Goal: Check status: Check status

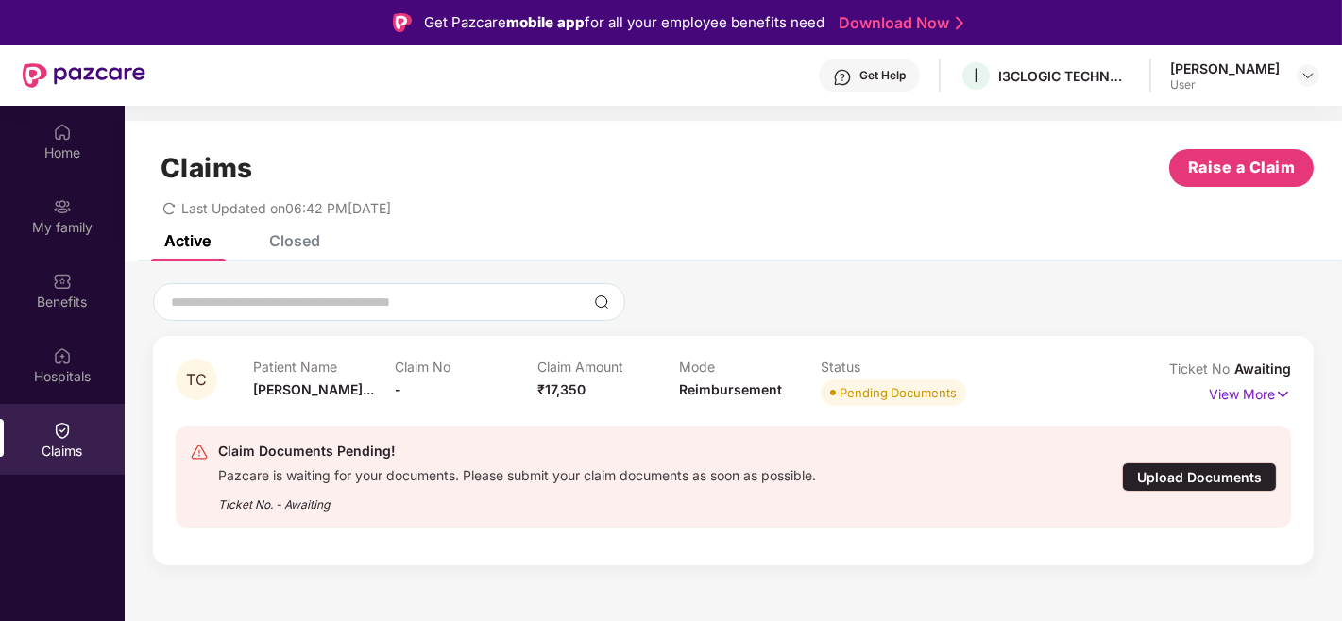
scroll to position [106, 0]
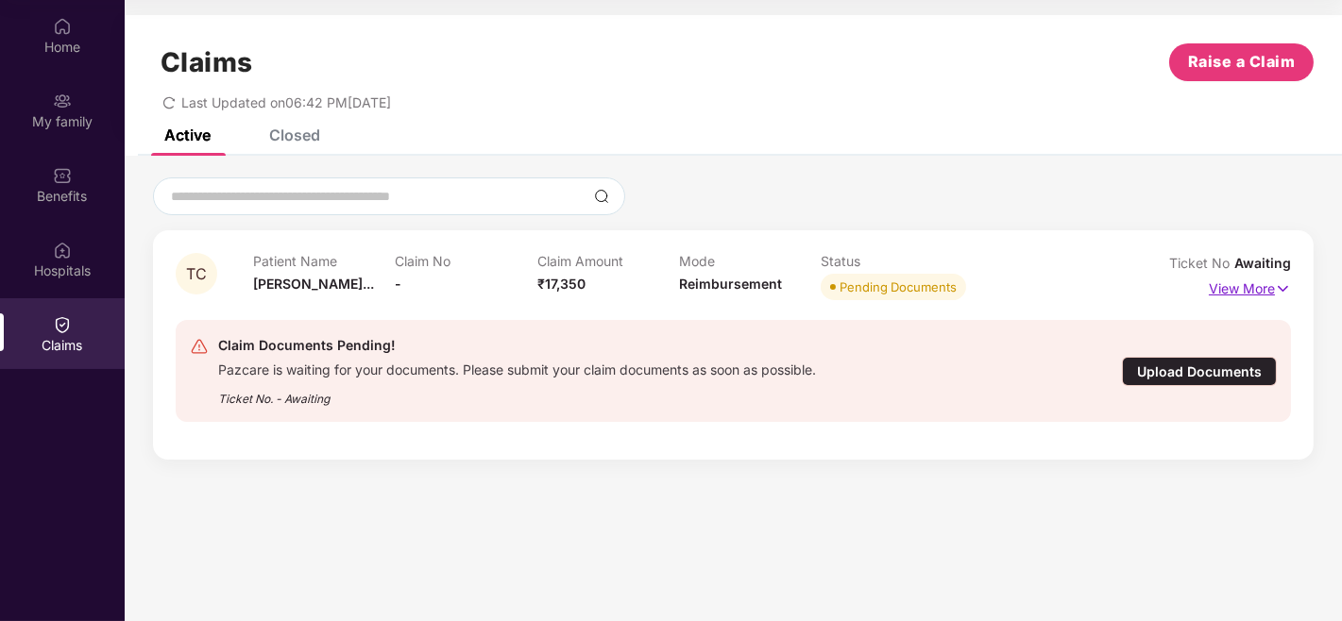
click at [1216, 294] on p "View More" at bounding box center [1250, 287] width 82 height 26
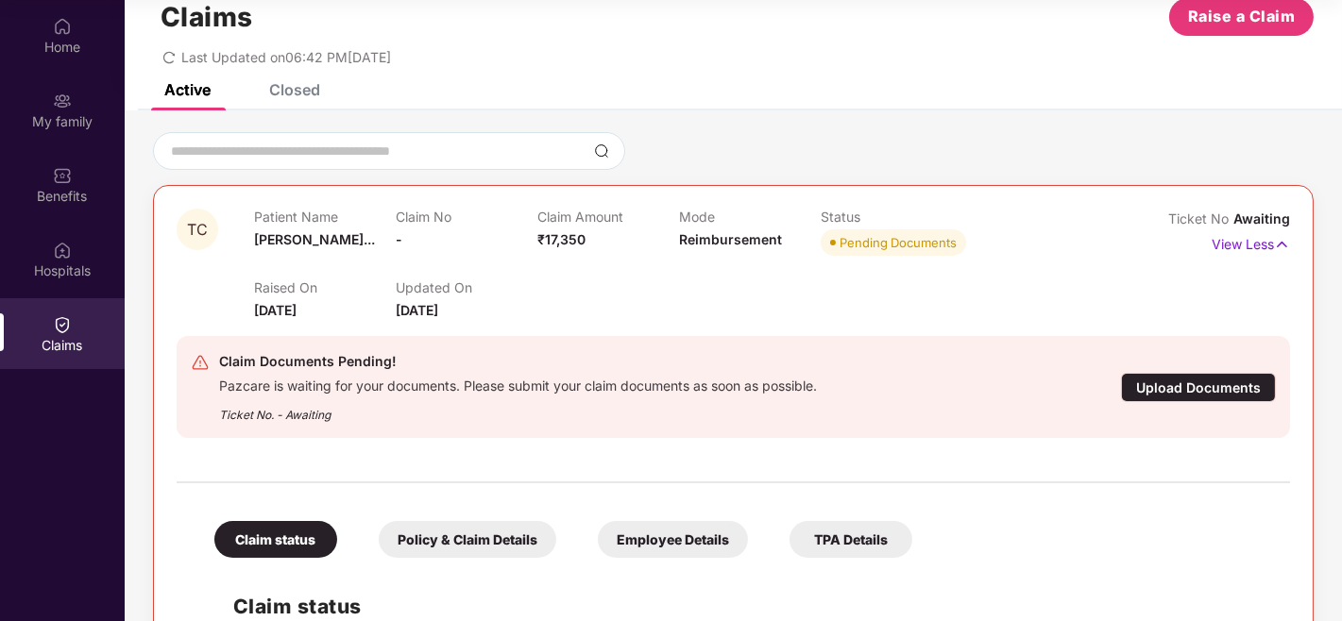
scroll to position [239, 0]
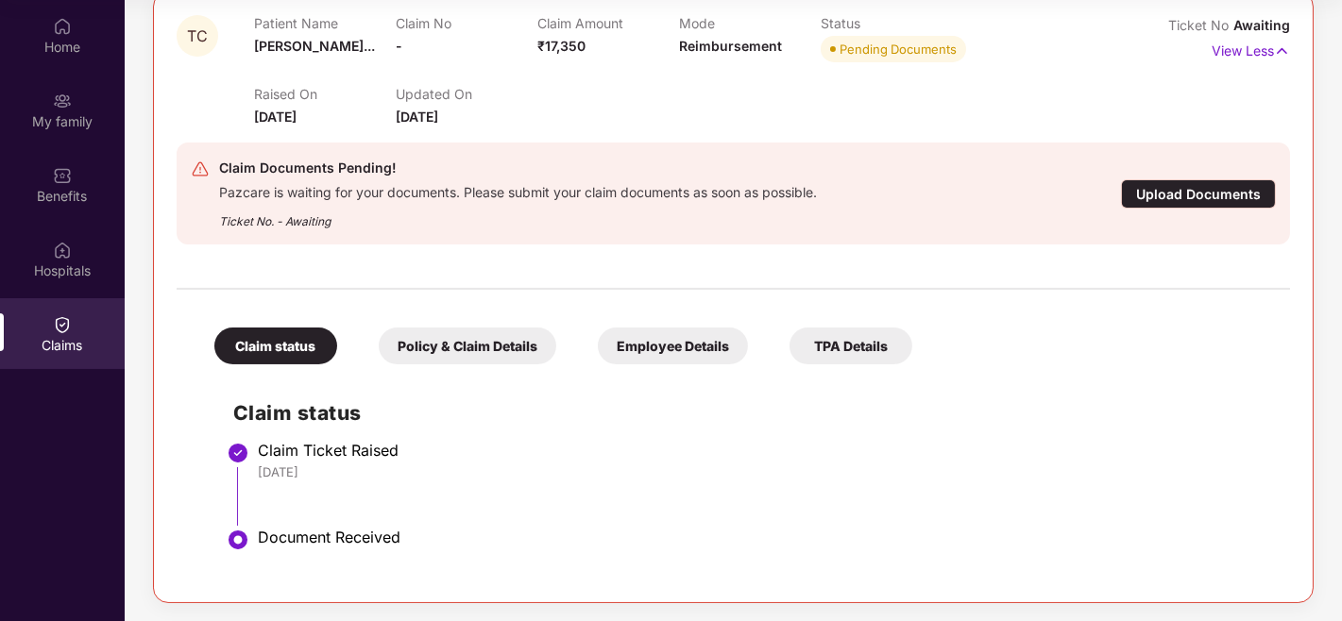
click at [442, 349] on div "Policy & Claim Details" at bounding box center [468, 346] width 178 height 37
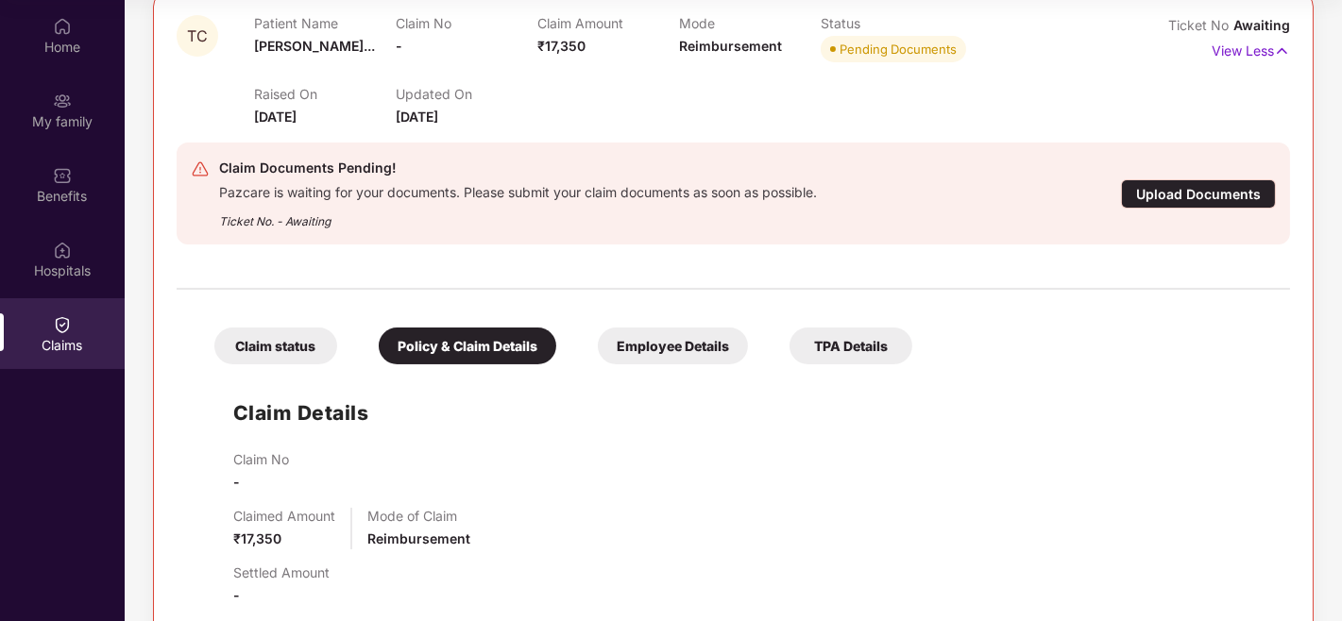
click at [634, 335] on div "Employee Details" at bounding box center [673, 346] width 150 height 37
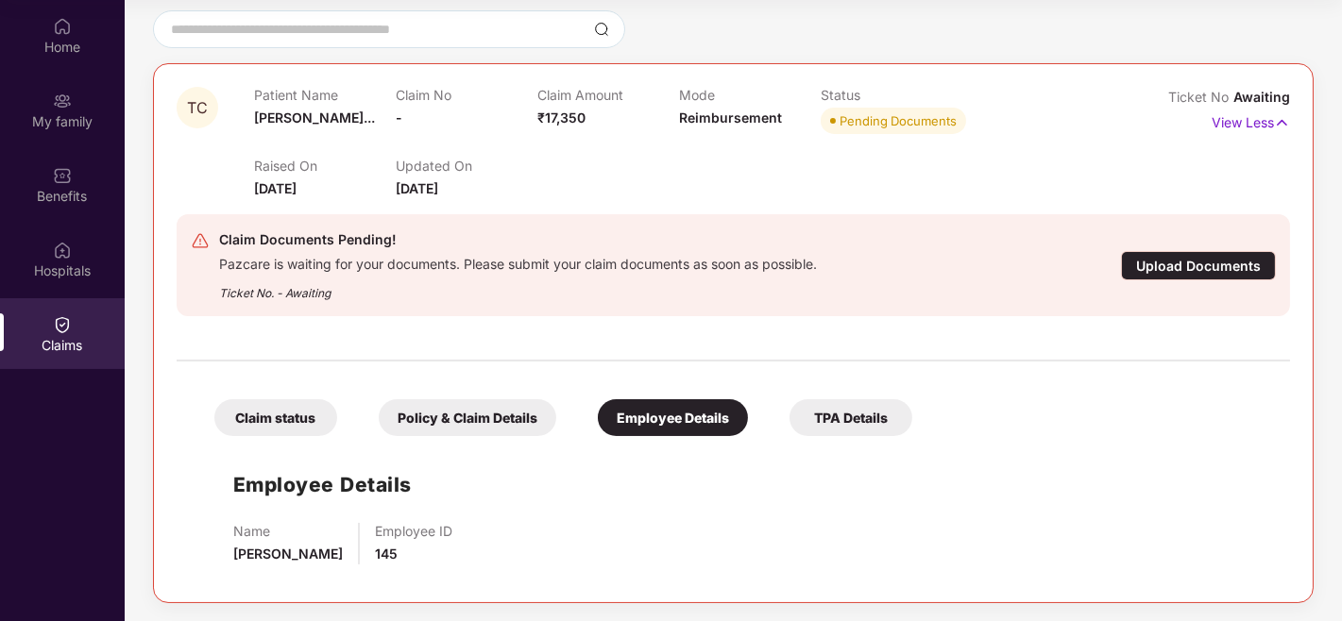
click at [258, 413] on div "Claim status" at bounding box center [275, 418] width 123 height 37
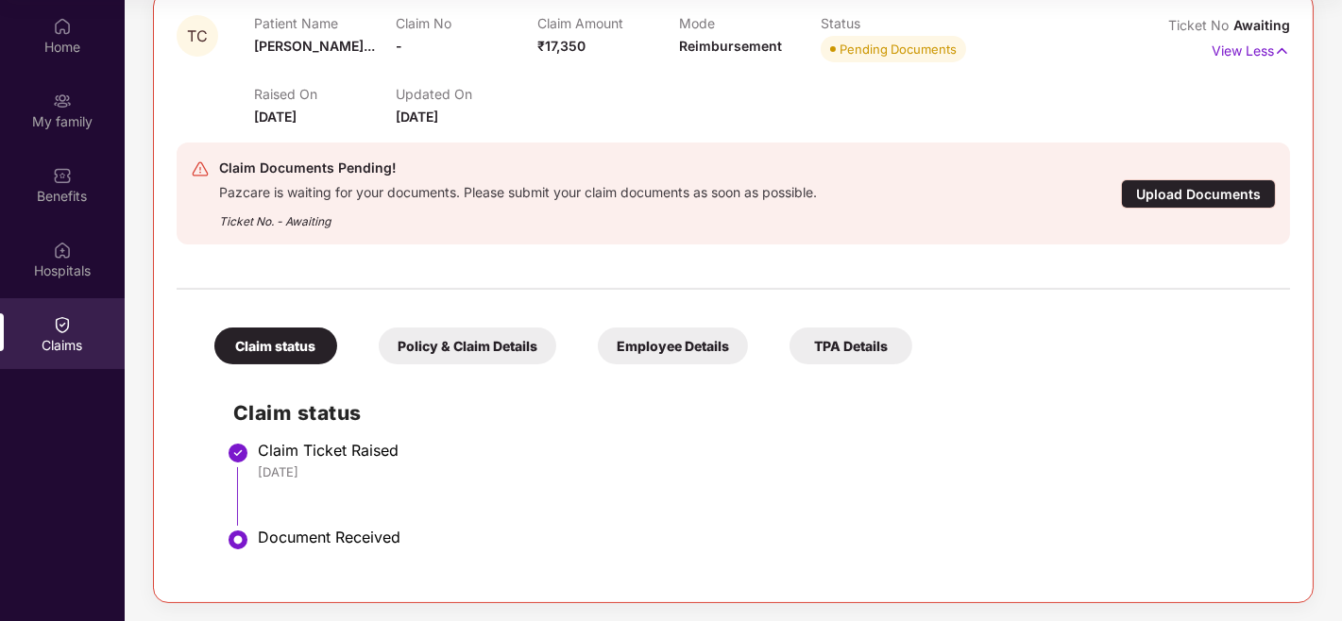
scroll to position [0, 0]
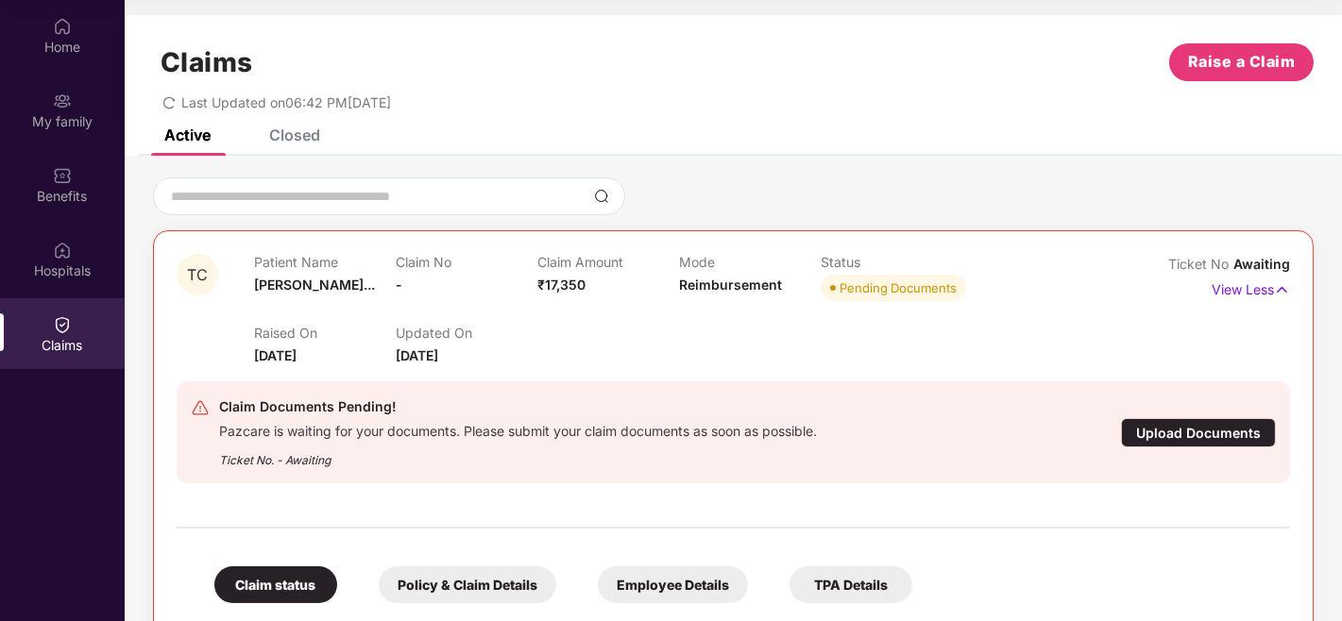
click at [302, 140] on div "Closed" at bounding box center [294, 135] width 51 height 19
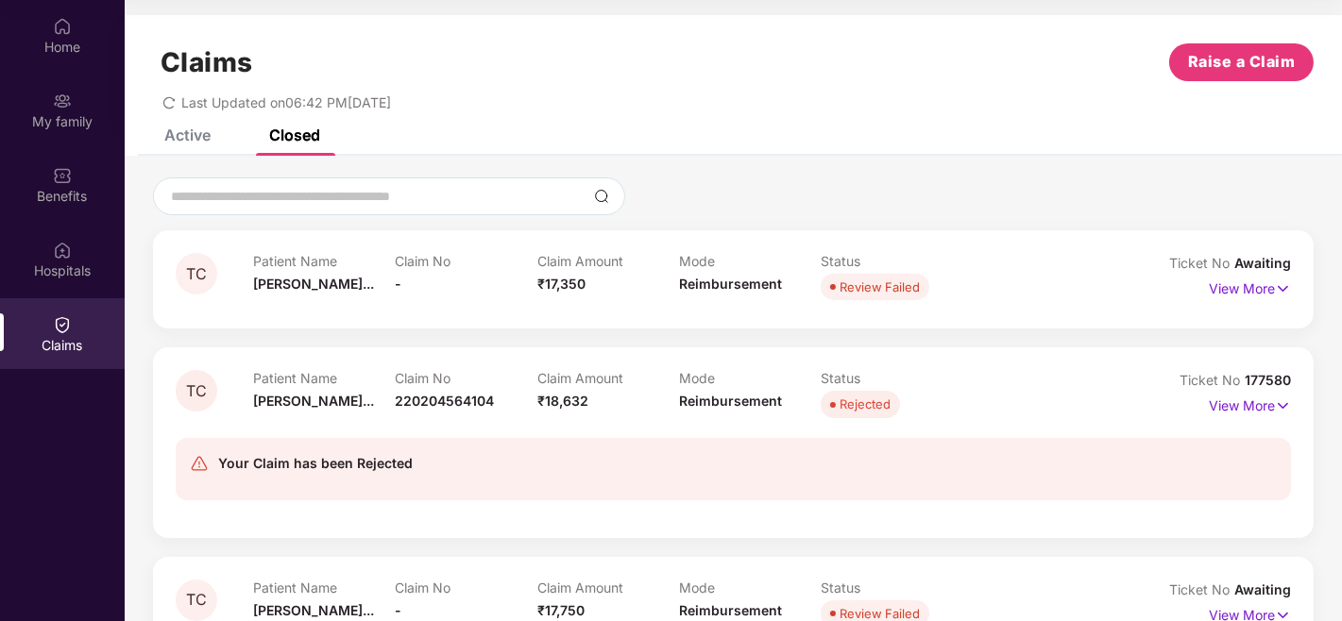
scroll to position [38, 0]
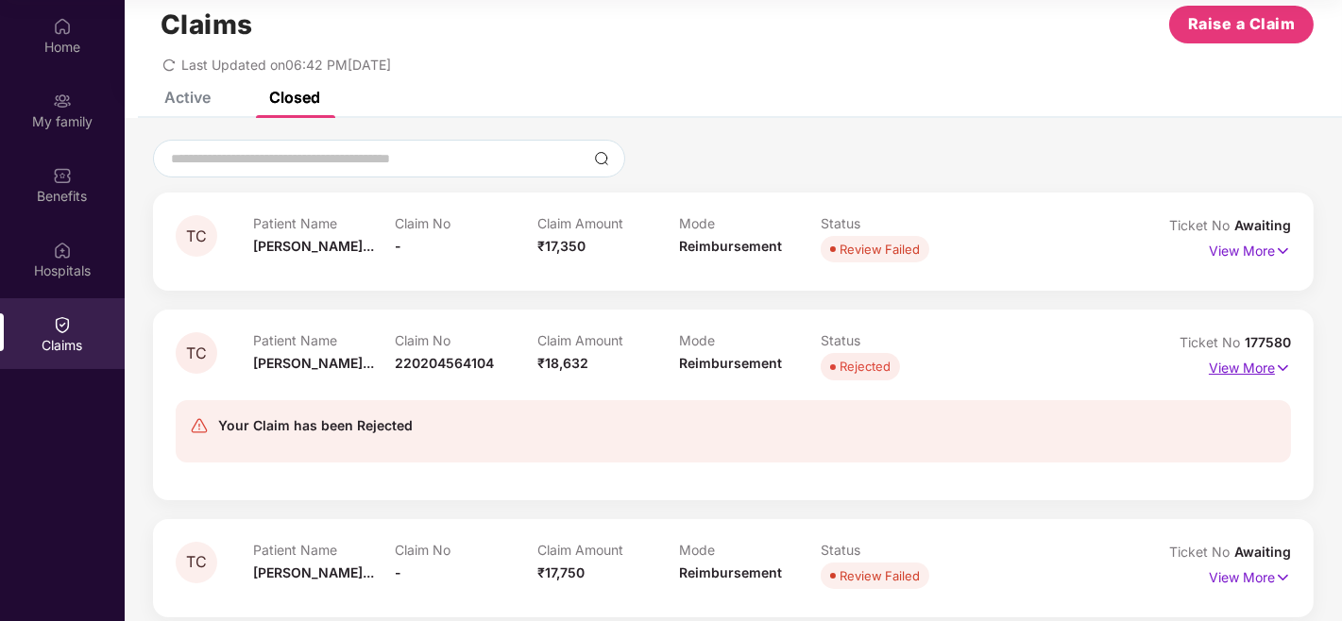
click at [1247, 374] on p "View More" at bounding box center [1250, 366] width 82 height 26
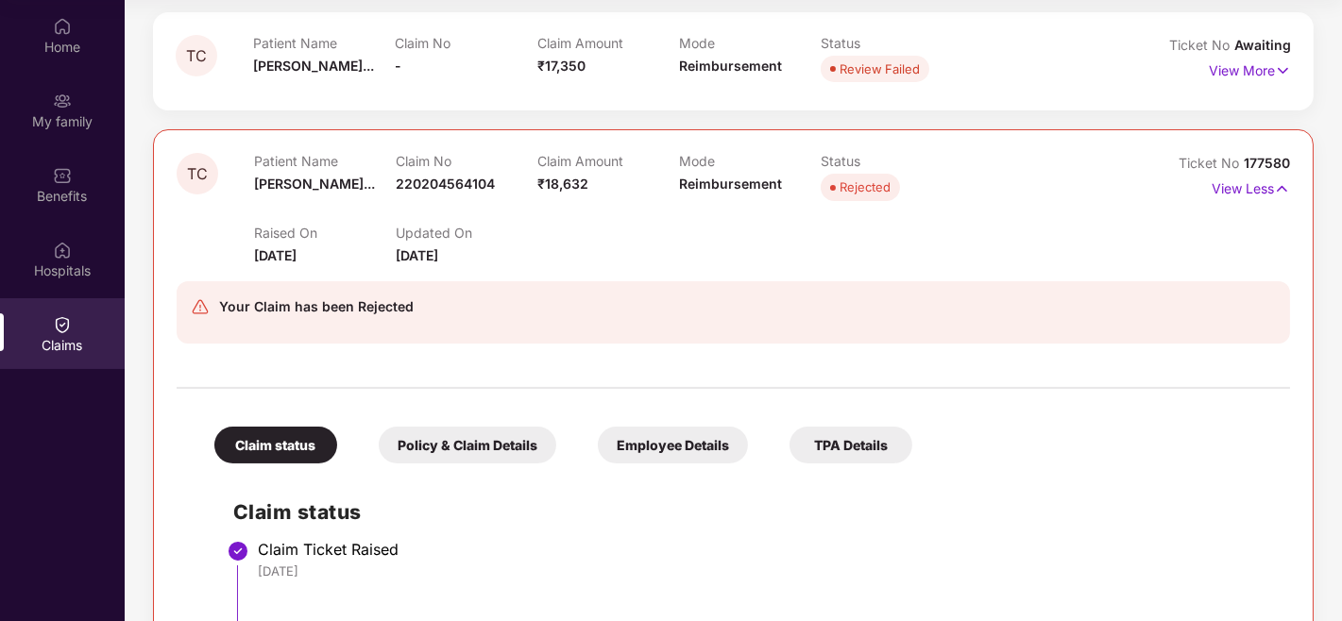
scroll to position [217, 0]
drag, startPoint x: 1304, startPoint y: 152, endPoint x: 1241, endPoint y: 159, distance: 63.6
click at [1241, 159] on div "TC Patient Name [PERSON_NAME]... Claim No 220204564104 Claim Amount ₹18,632 Mod…" at bounding box center [733, 503] width 1161 height 746
copy span "177580"
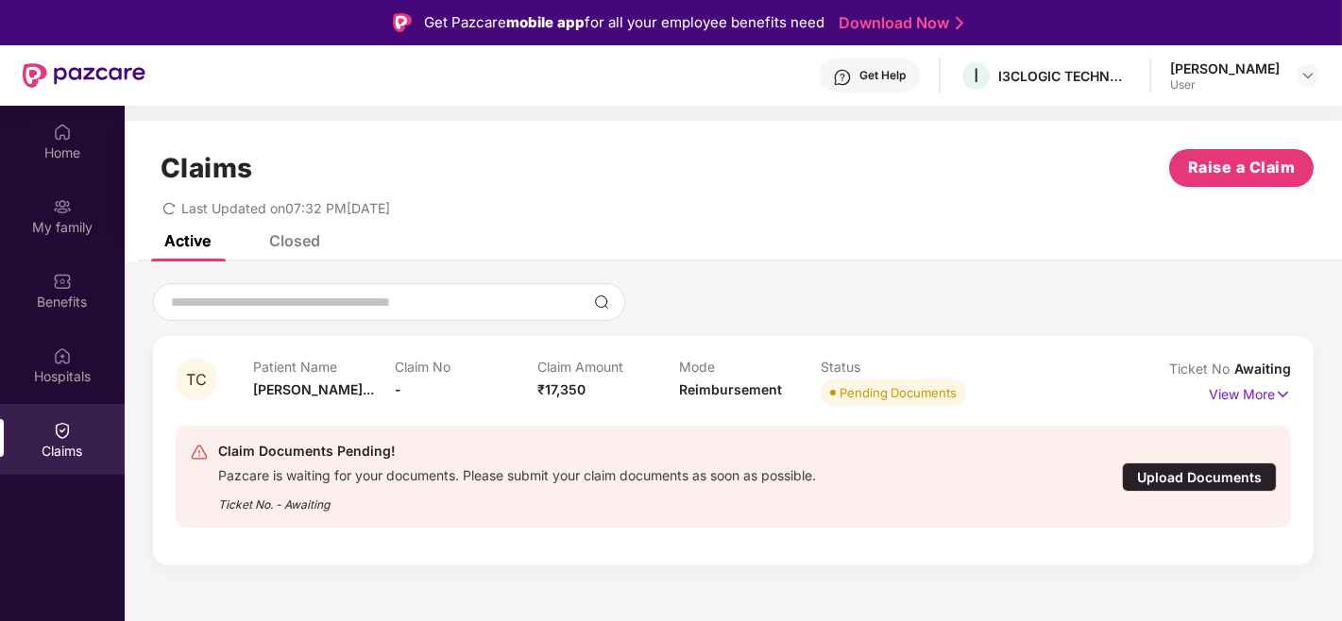
click at [72, 72] on img at bounding box center [84, 75] width 123 height 25
click at [1306, 76] on img at bounding box center [1308, 75] width 15 height 15
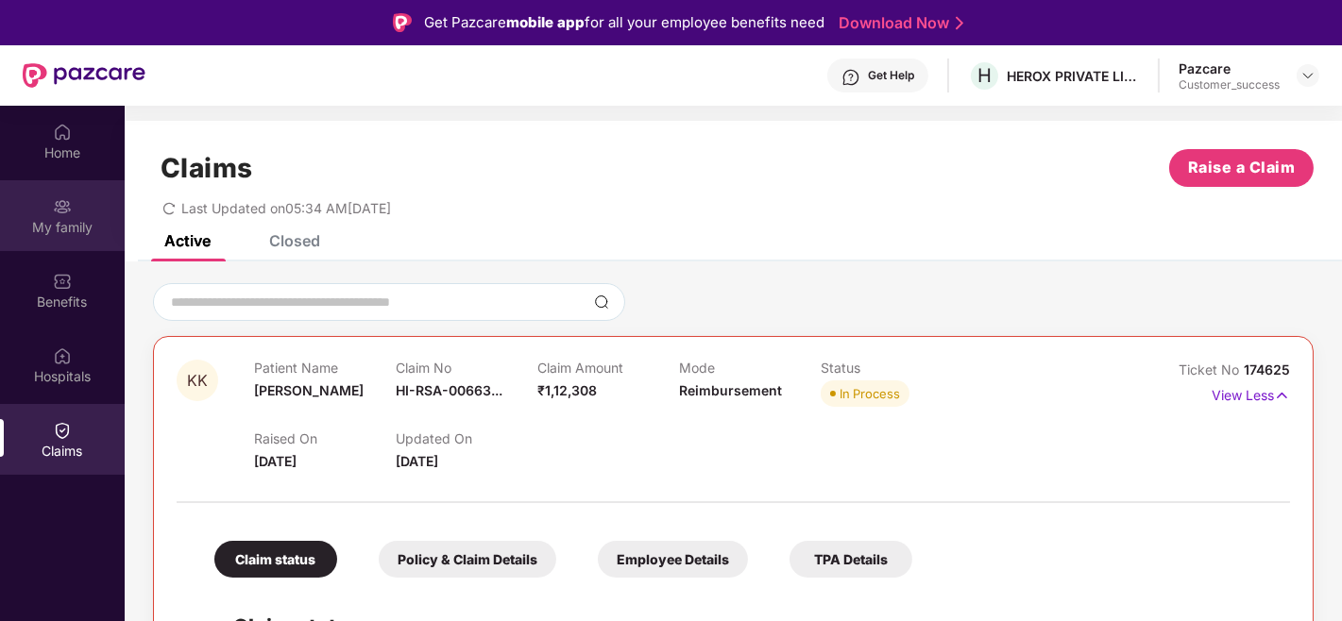
scroll to position [200, 0]
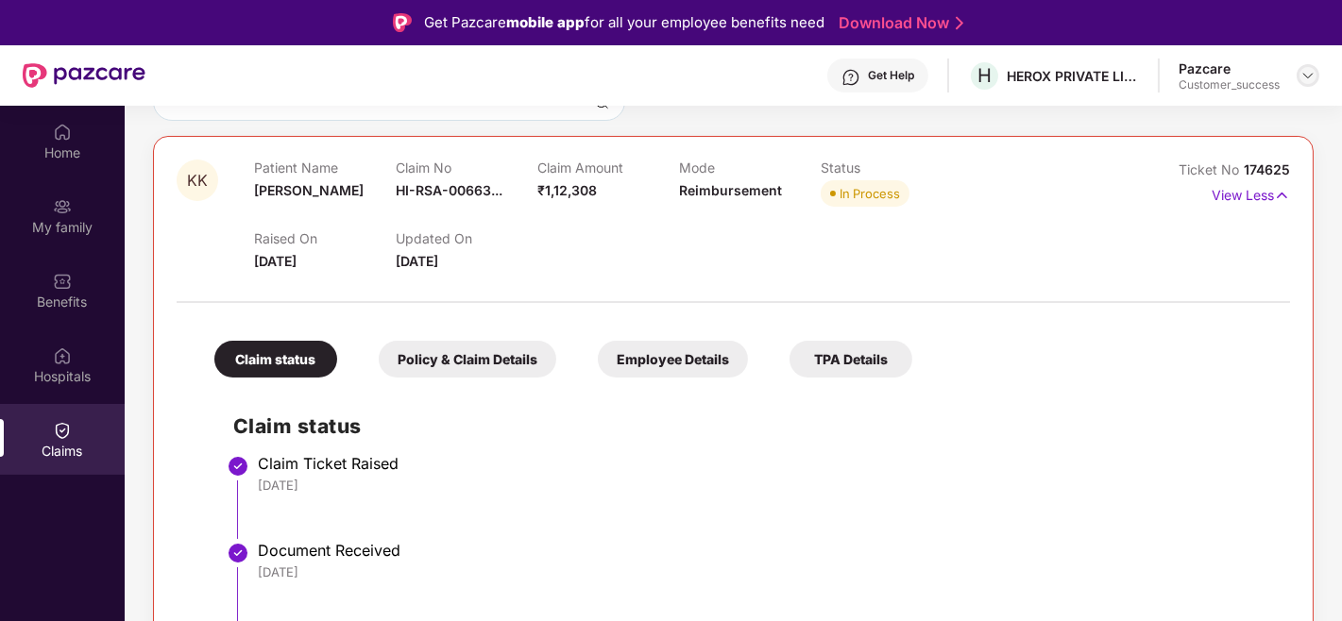
click at [1304, 78] on img at bounding box center [1308, 75] width 15 height 15
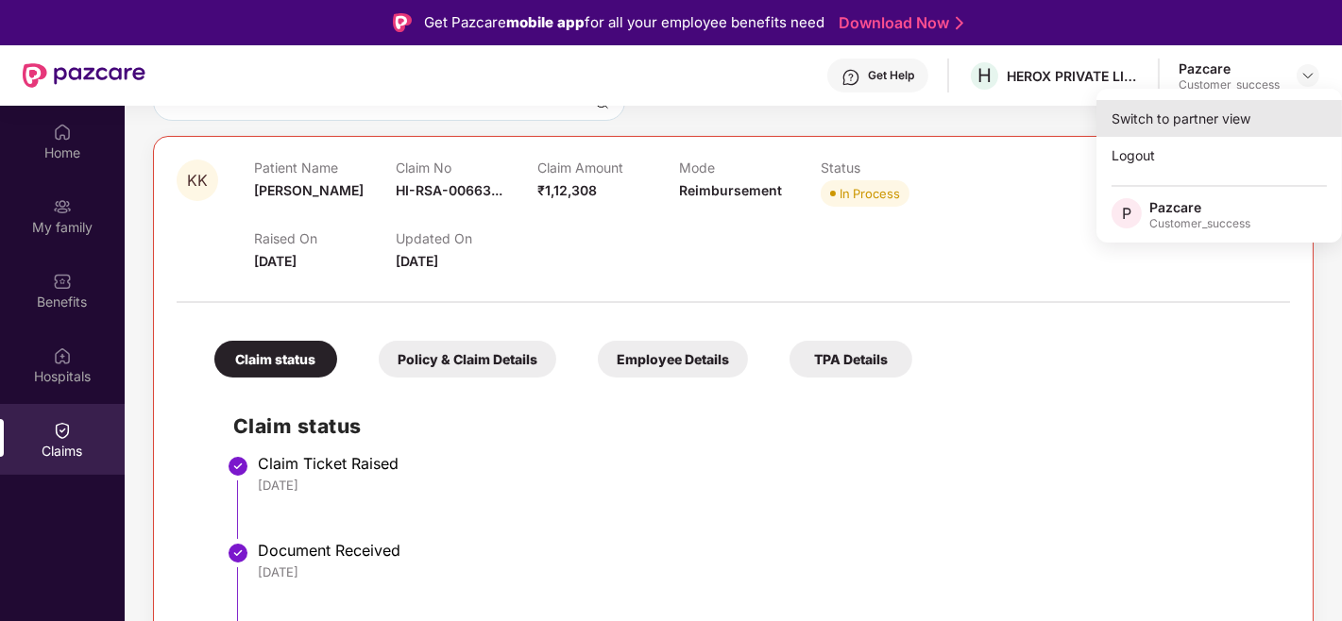
click at [1216, 130] on div "Switch to partner view" at bounding box center [1220, 118] width 246 height 37
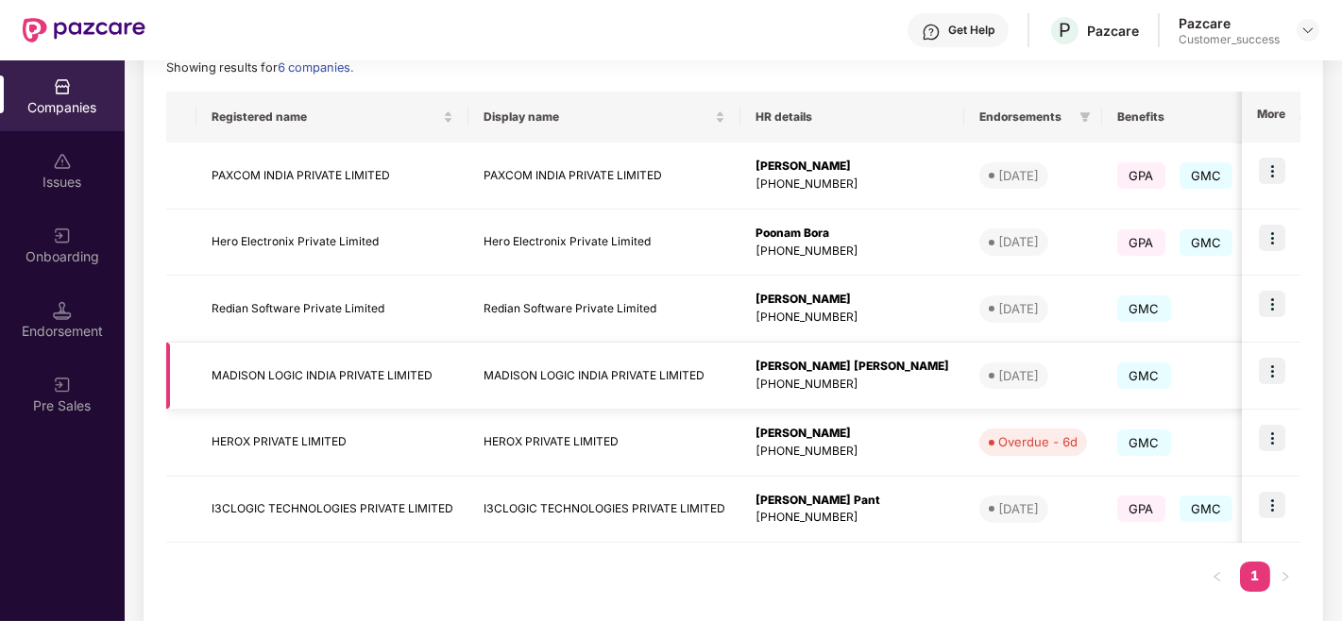
scroll to position [280, 0]
click at [1299, 24] on div at bounding box center [1308, 30] width 23 height 23
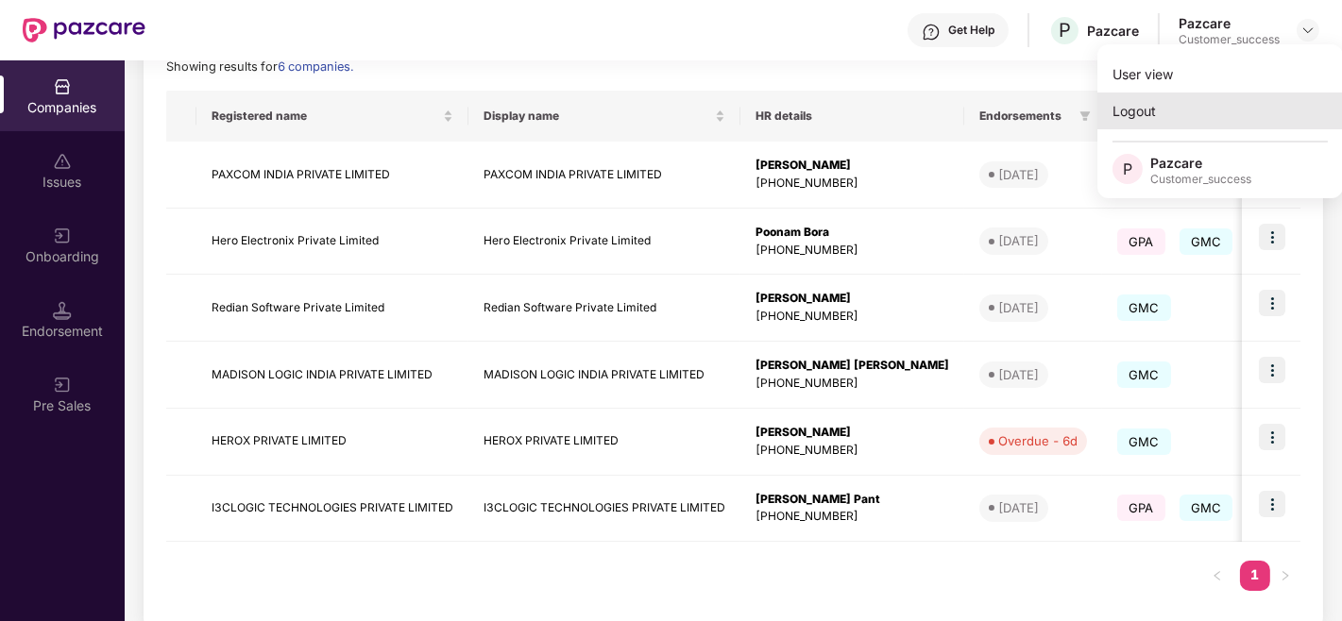
click at [1139, 99] on div "Logout" at bounding box center [1220, 111] width 246 height 37
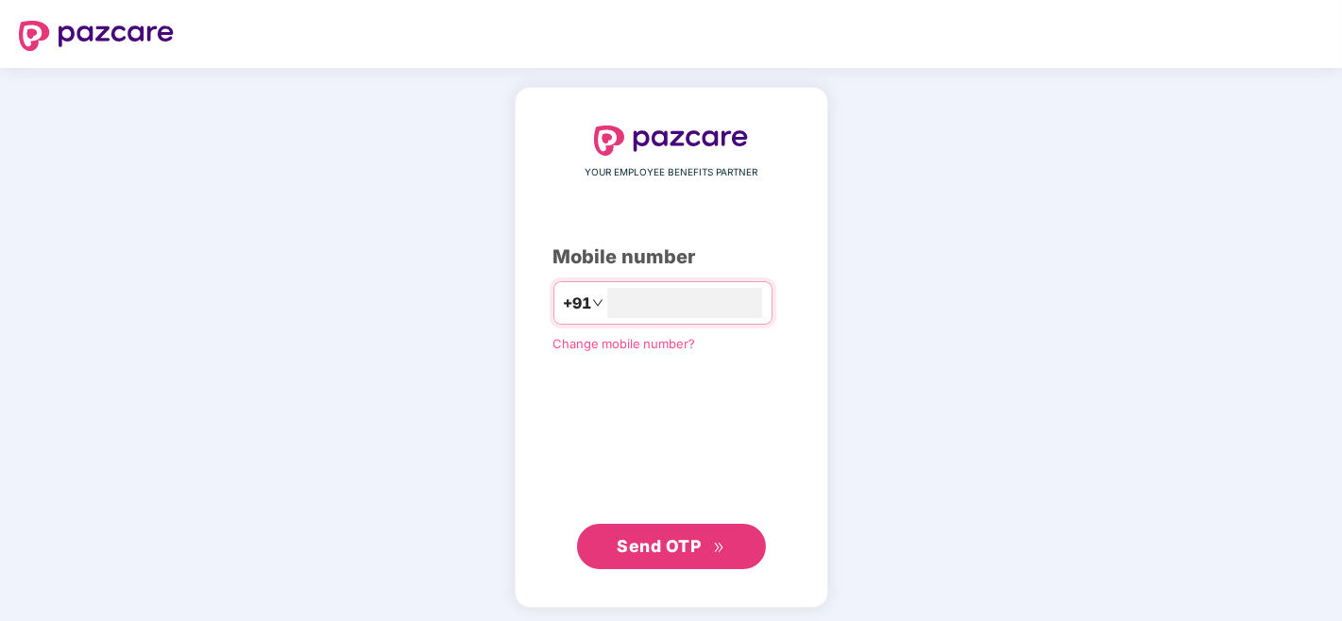
type input "**********"
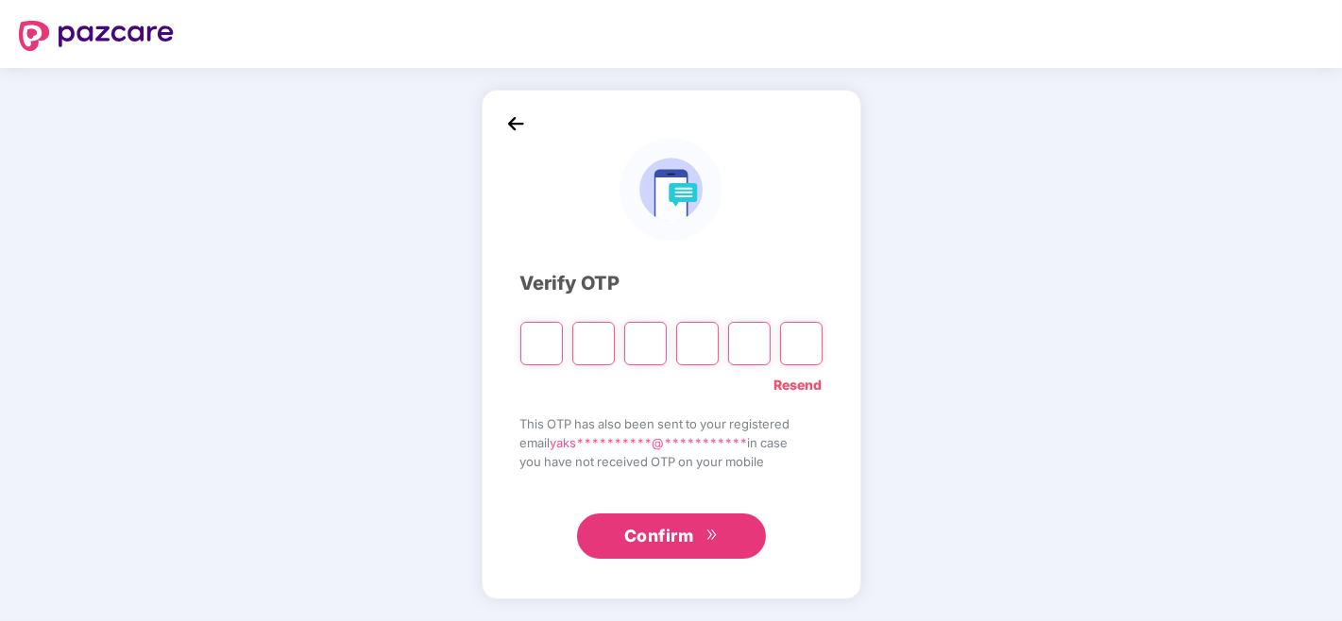
type input "*"
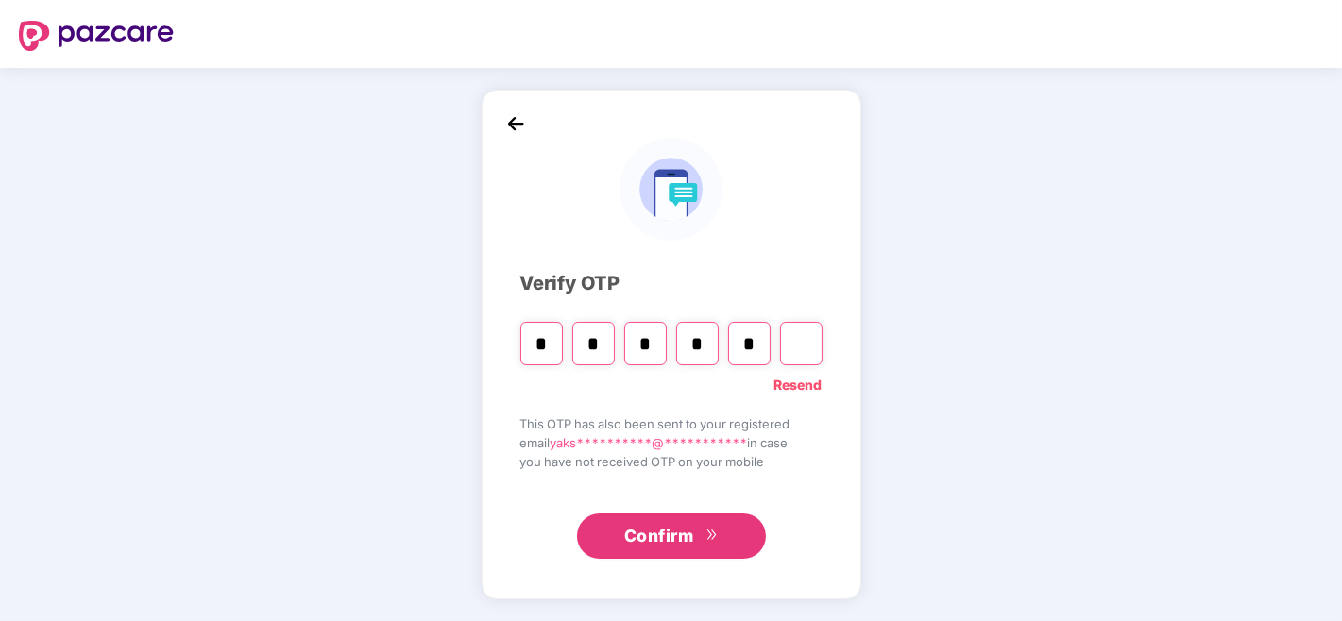
type input "*"
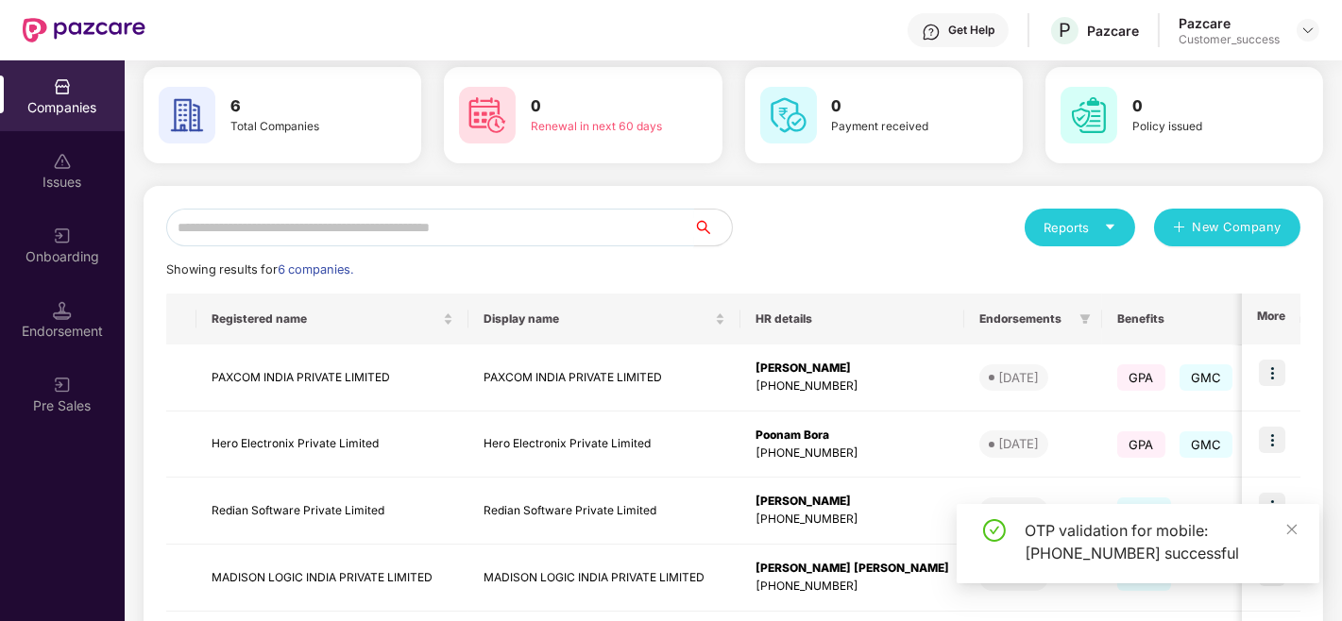
scroll to position [305, 0]
